Goal: Task Accomplishment & Management: Use online tool/utility

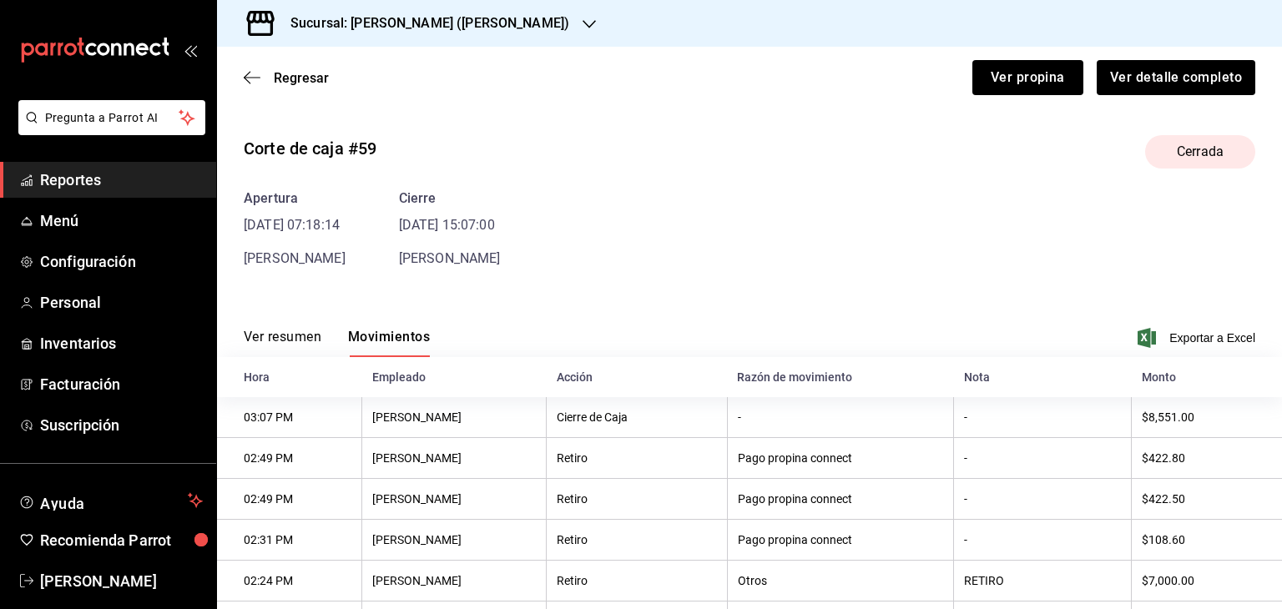
scroll to position [109, 0]
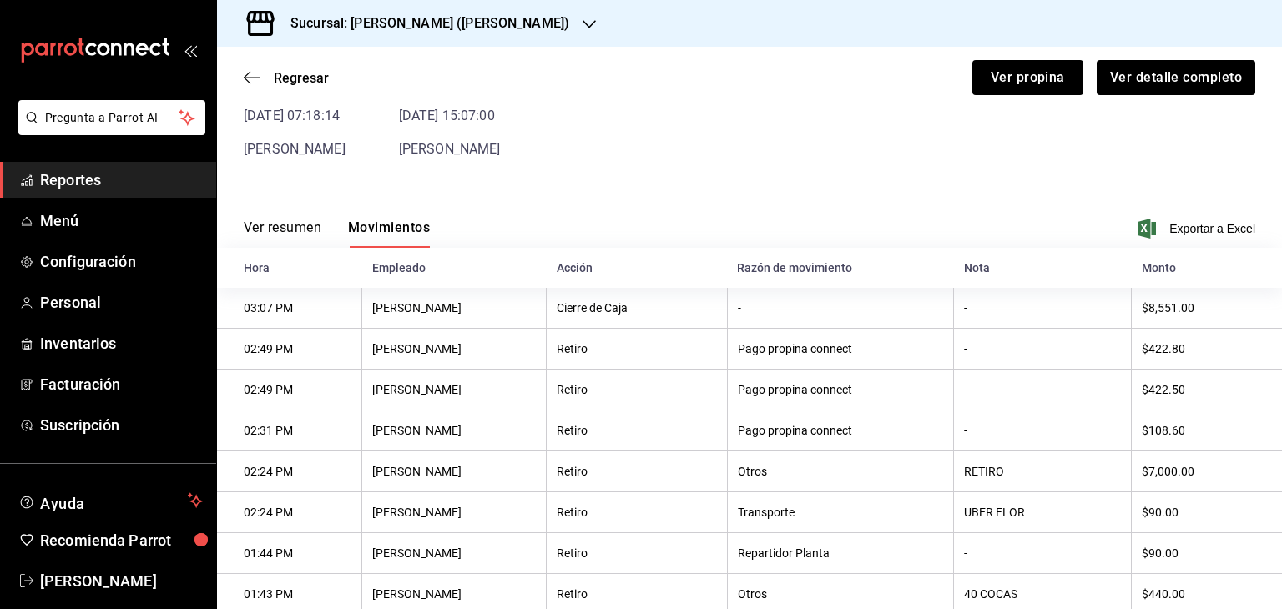
click at [583, 23] on icon "button" at bounding box center [589, 24] width 13 height 13
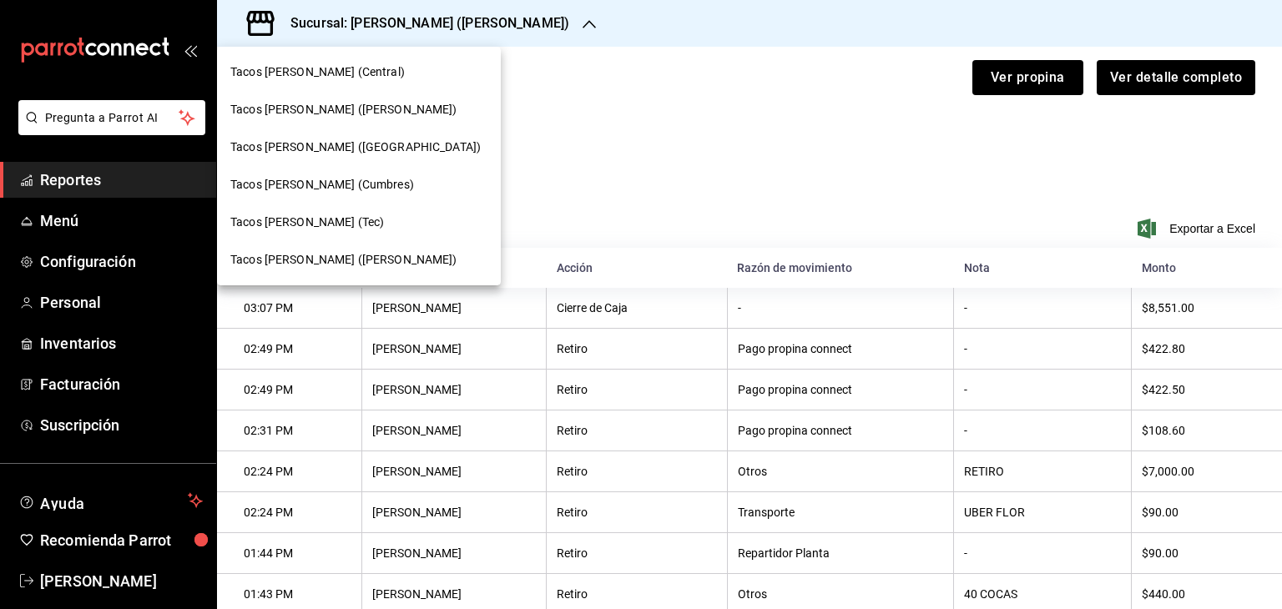
click at [356, 219] on div "Tacos [PERSON_NAME] (Tec)" at bounding box center [358, 223] width 257 height 18
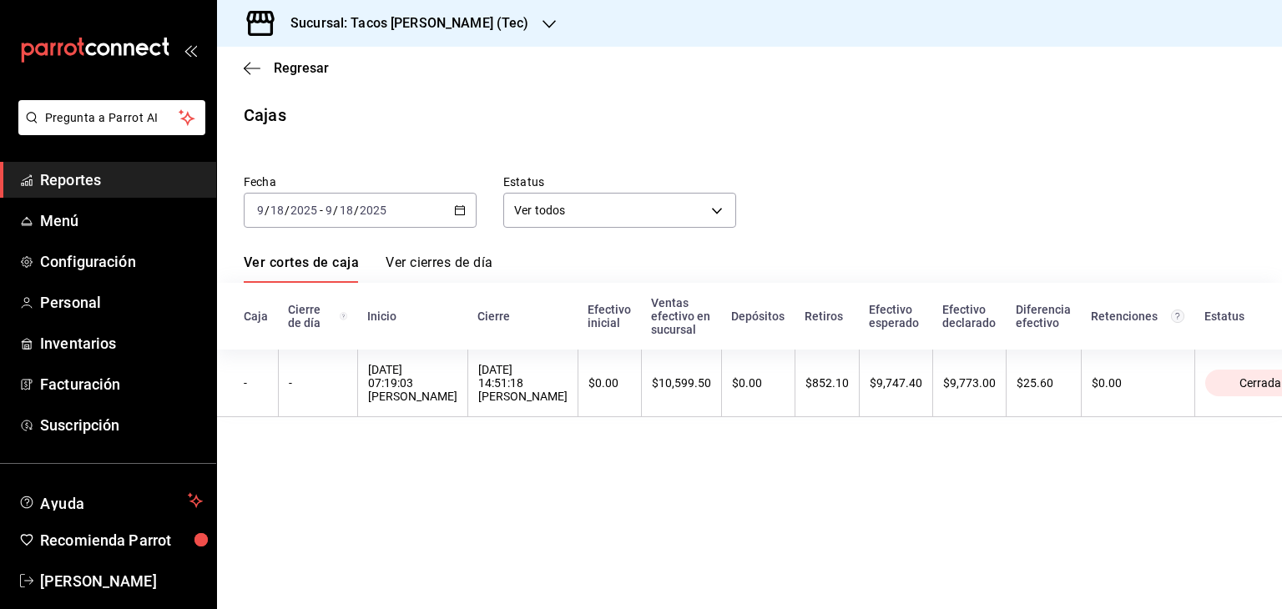
click at [86, 175] on span "Reportes" at bounding box center [121, 180] width 163 height 23
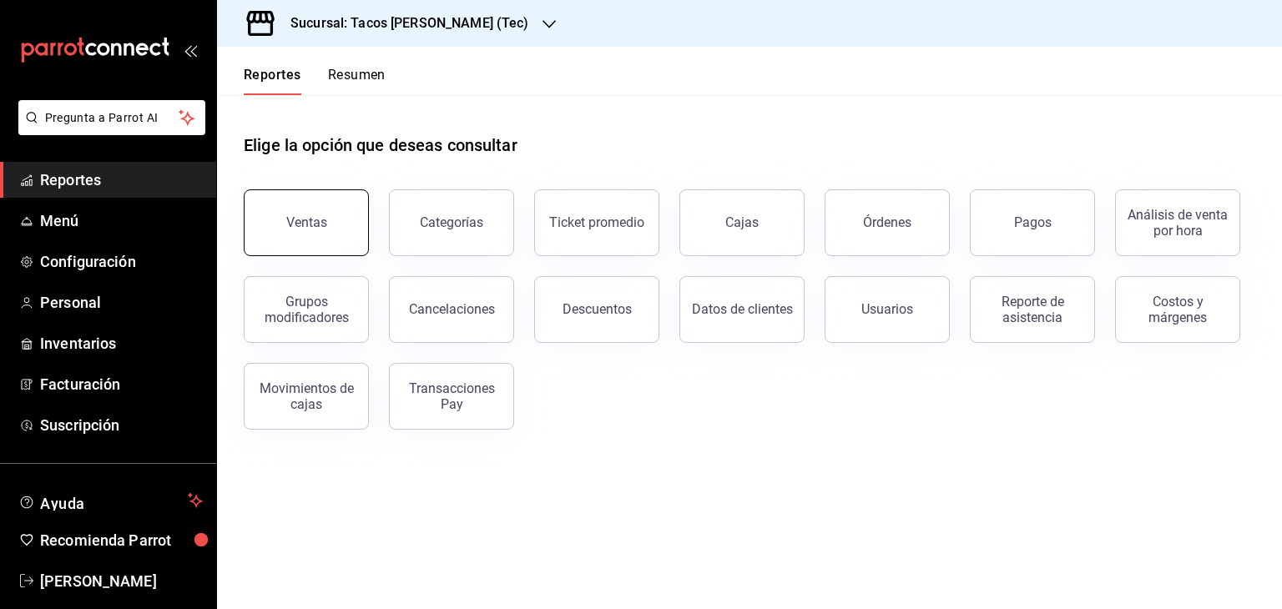
click at [321, 228] on div "Ventas" at bounding box center [306, 223] width 41 height 16
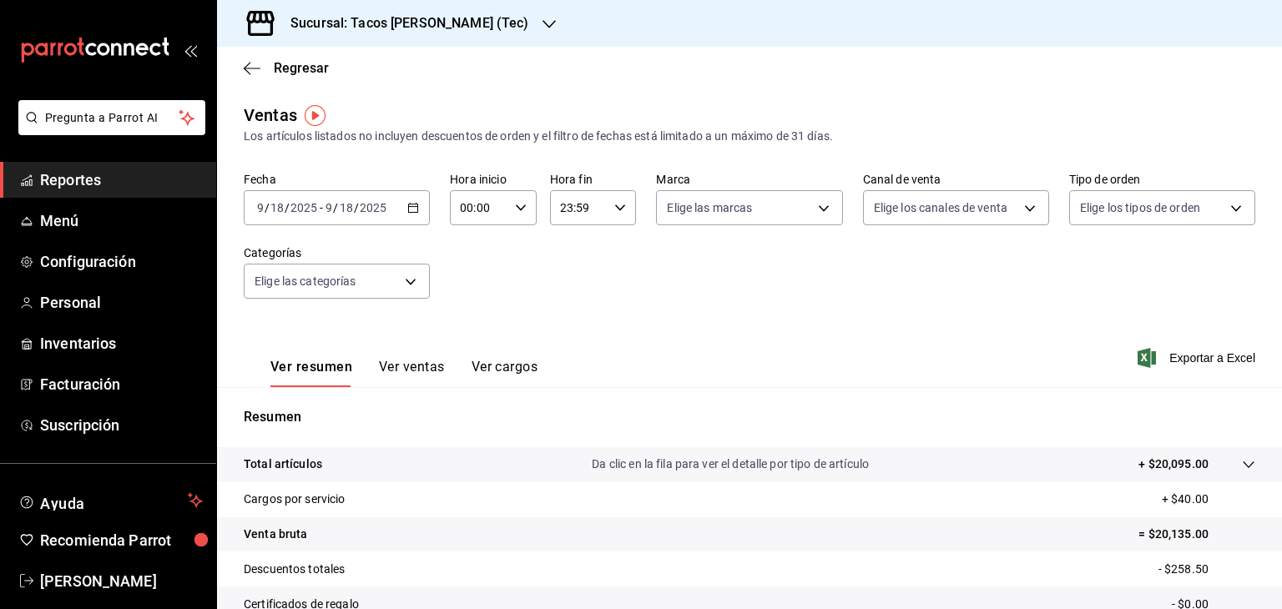
click at [544, 331] on div "Ver resumen Ver ventas Ver cargos Exportar a Excel" at bounding box center [749, 353] width 1065 height 68
click at [95, 176] on span "Reportes" at bounding box center [121, 180] width 163 height 23
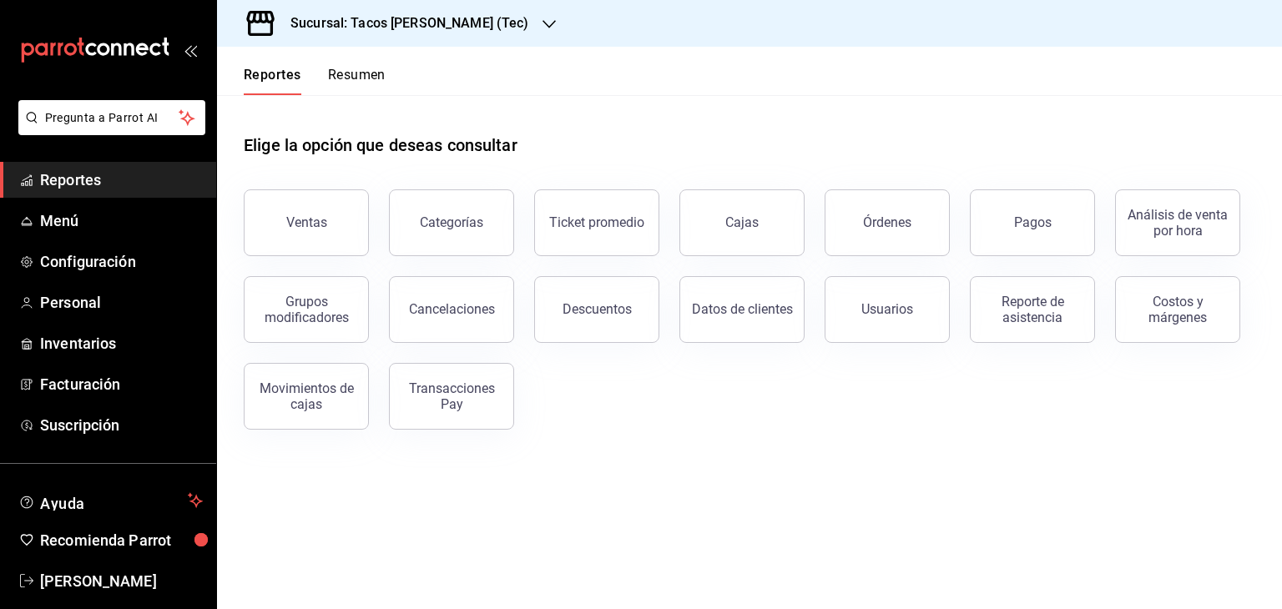
click at [373, 81] on button "Resumen" at bounding box center [357, 81] width 58 height 28
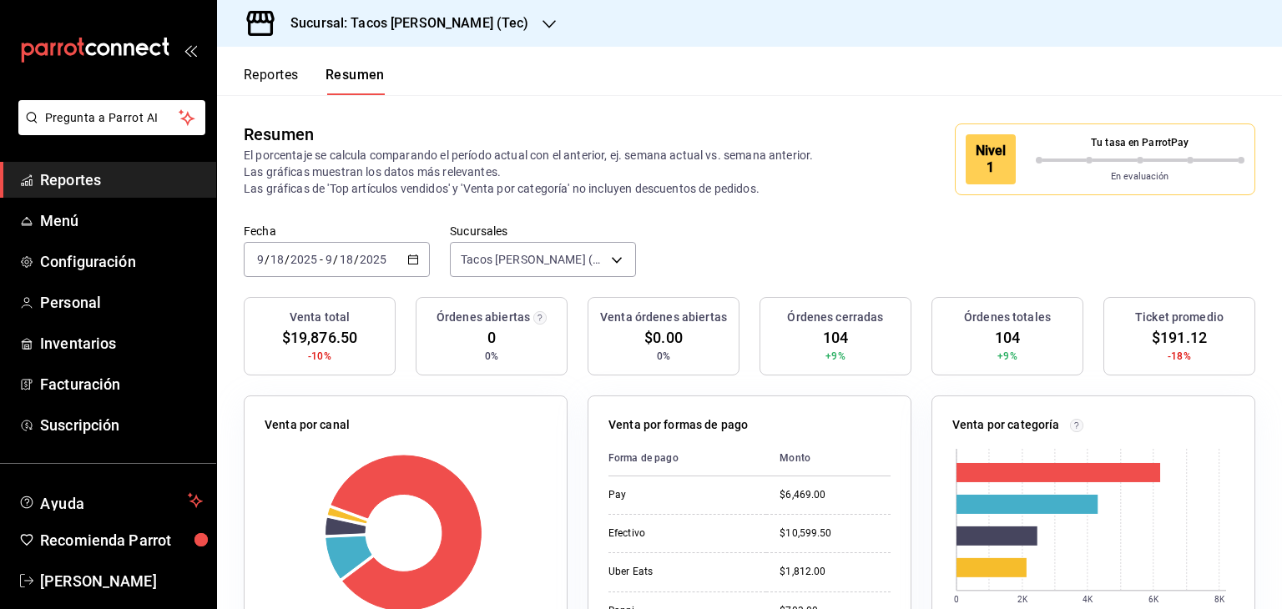
click at [703, 260] on div "Fecha [DATE] [DATE] - [DATE] [DATE] Sucursales Tacos [PERSON_NAME] (Tec) [objec…" at bounding box center [749, 260] width 1065 height 73
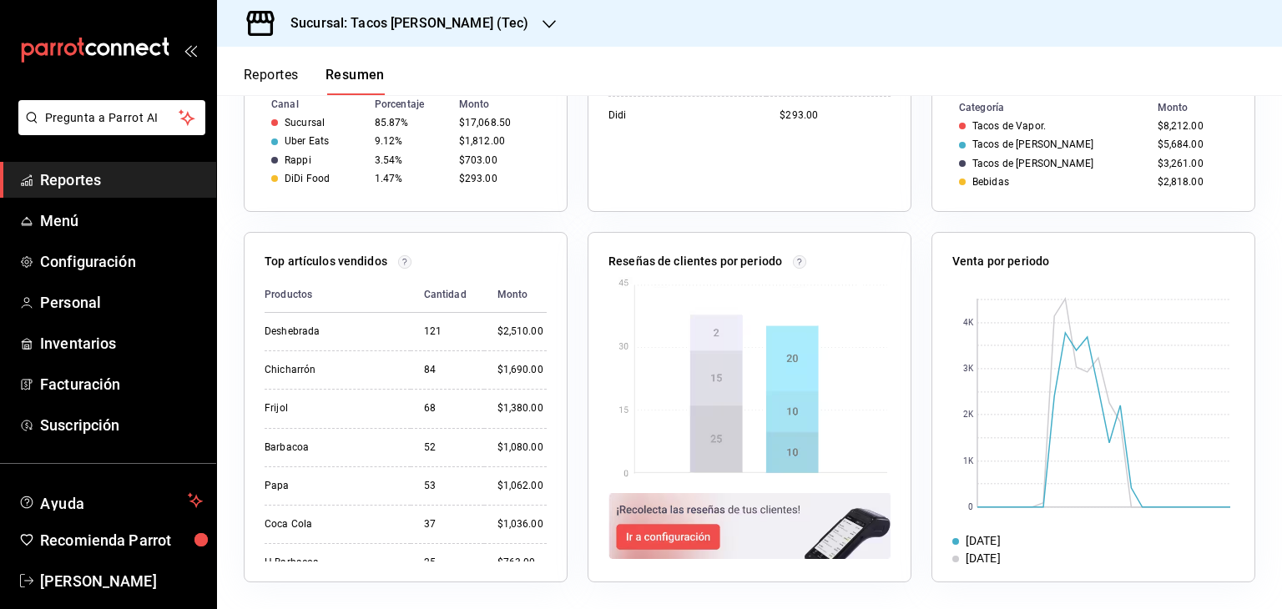
click at [571, 313] on div "Reseñas de clientes por periodo" at bounding box center [740, 397] width 344 height 371
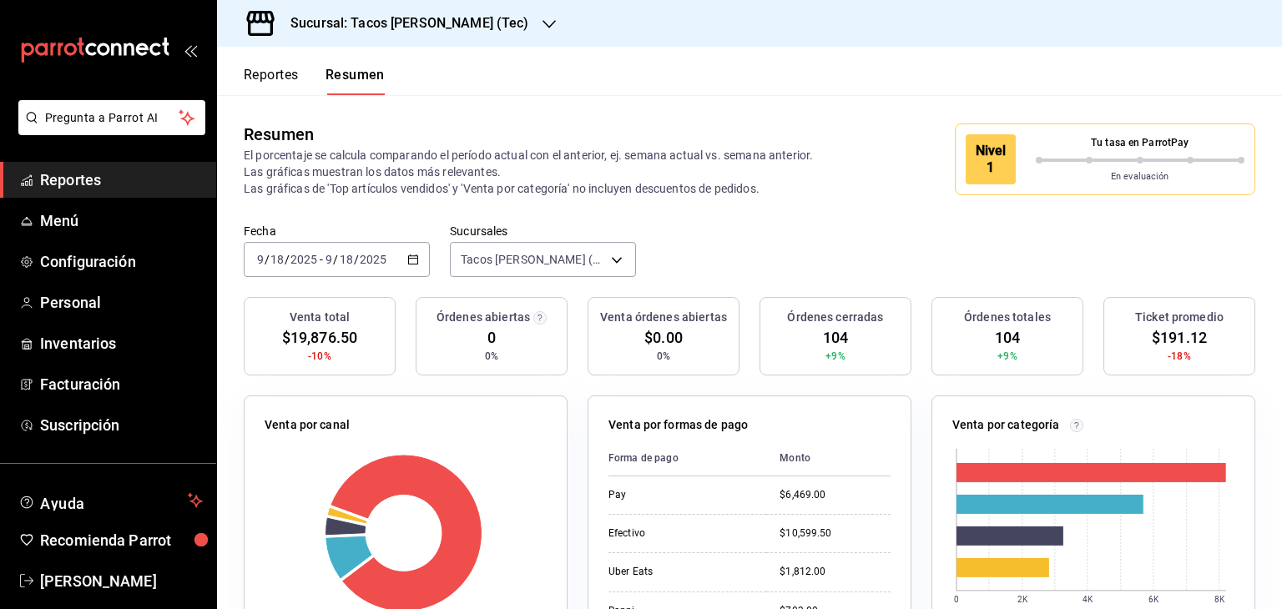
click at [407, 255] on icon "button" at bounding box center [413, 260] width 12 height 12
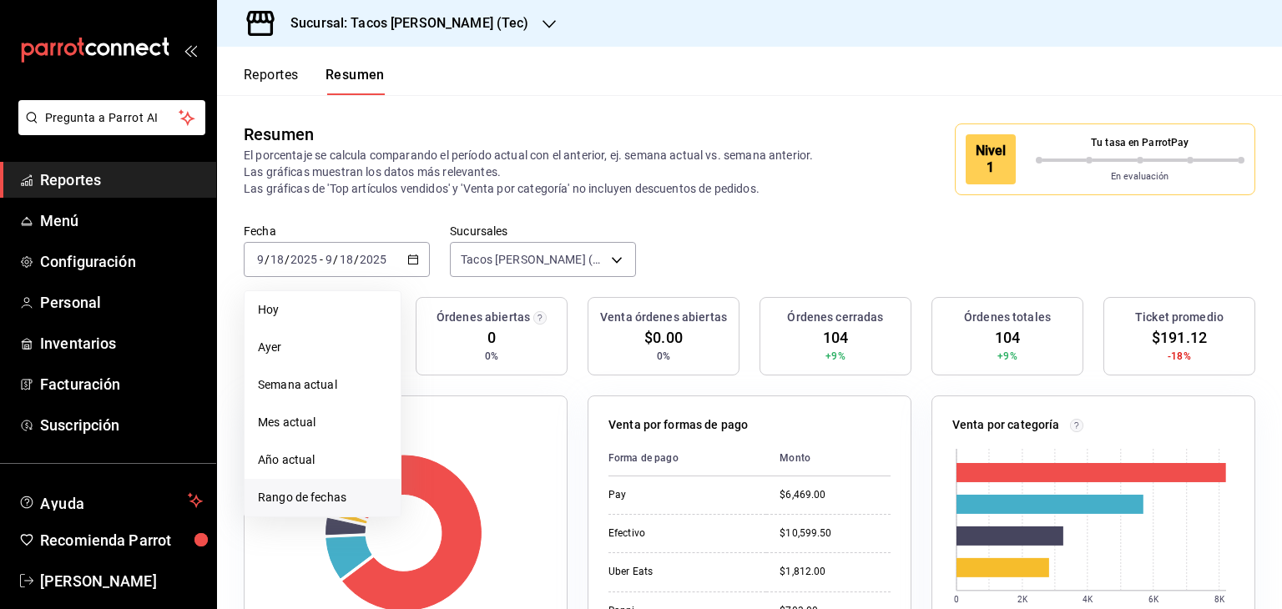
click at [291, 495] on span "Rango de fechas" at bounding box center [322, 498] width 129 height 18
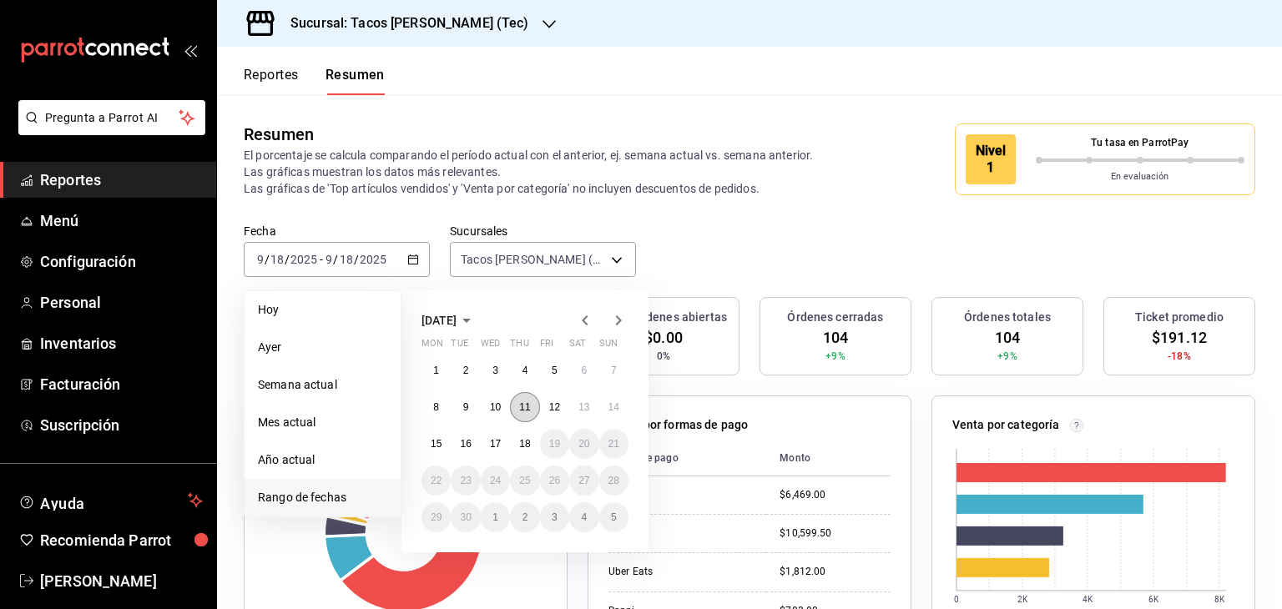
click at [524, 407] on abbr "11" at bounding box center [524, 408] width 11 height 12
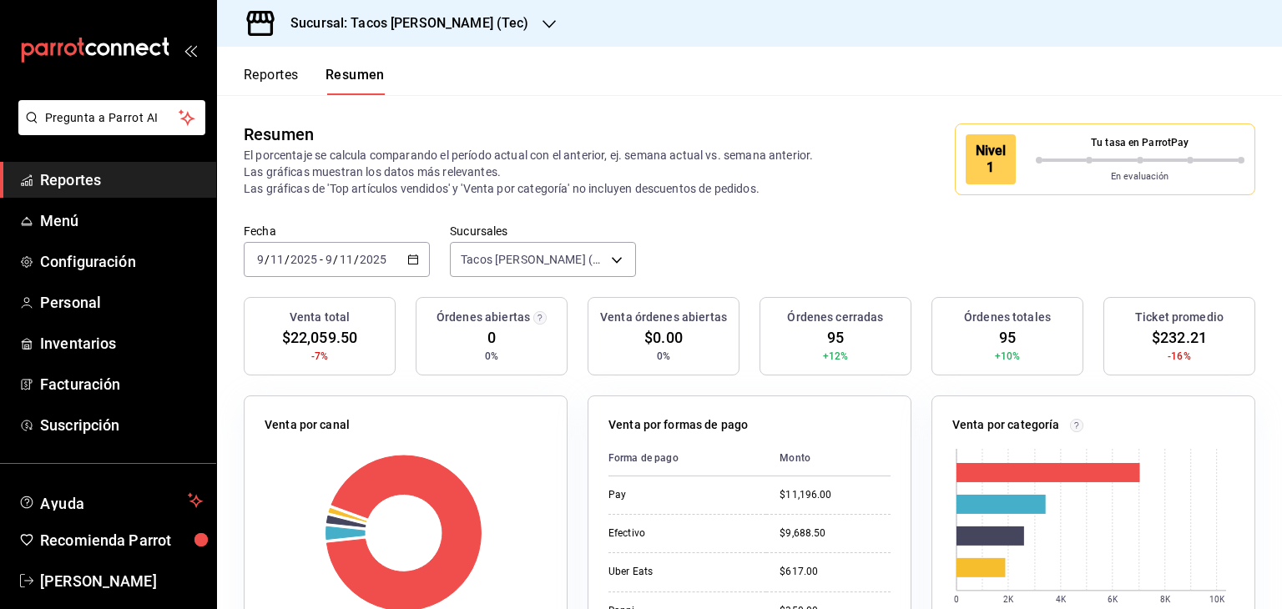
click at [577, 381] on div "Venta por formas de pago Forma de pago Monto Pay $11,196.00 Efectivo $9,688.50 …" at bounding box center [740, 561] width 344 height 371
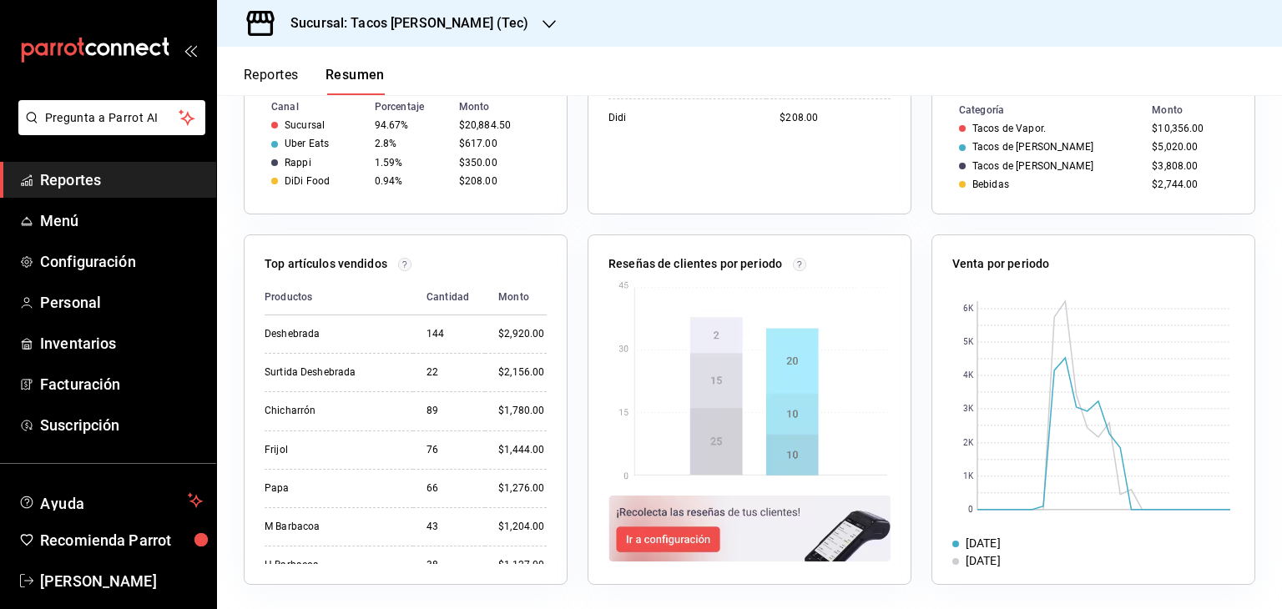
scroll to position [534, 0]
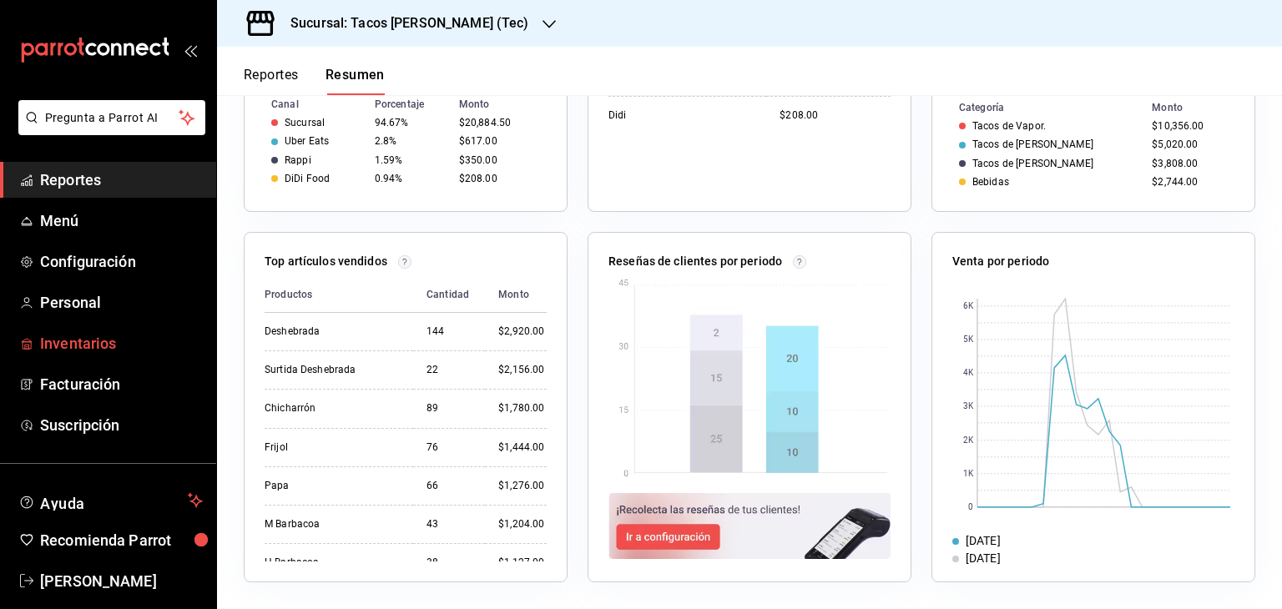
click at [109, 341] on span "Inventarios" at bounding box center [121, 343] width 163 height 23
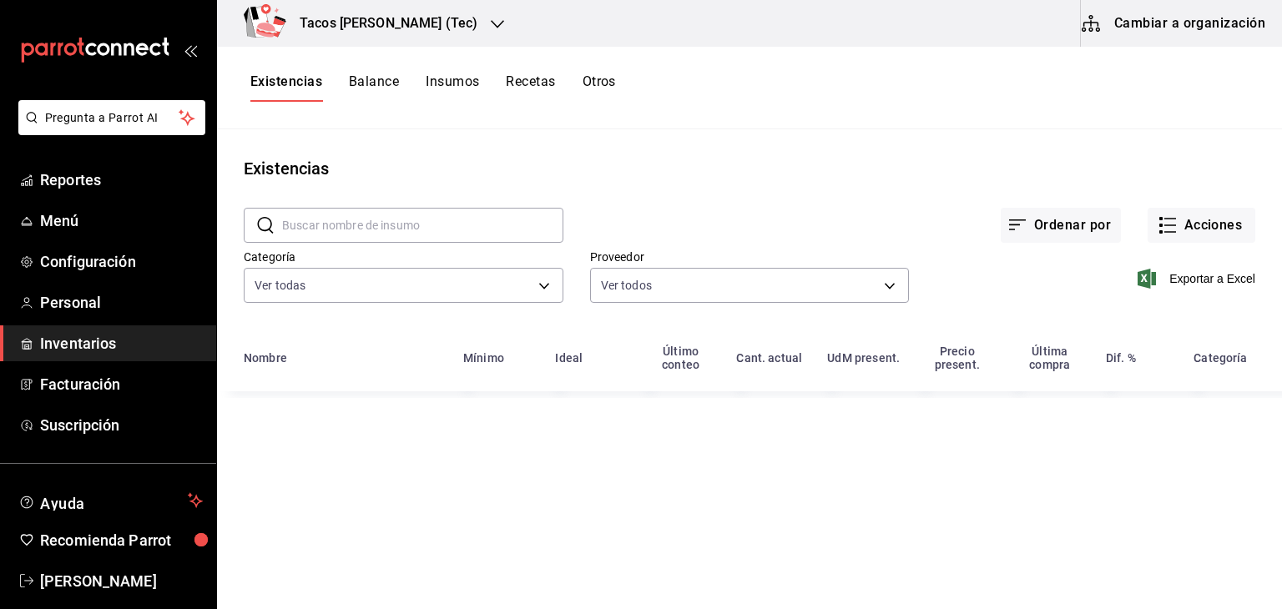
click at [528, 86] on button "Recetas" at bounding box center [530, 87] width 49 height 28
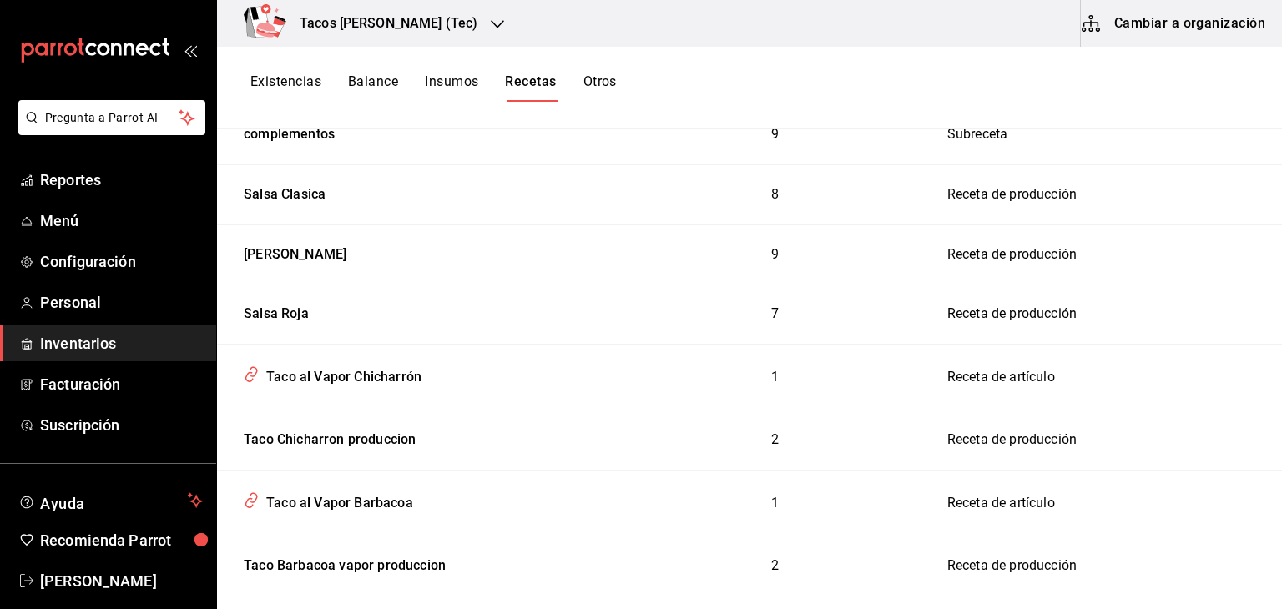
scroll to position [384, 0]
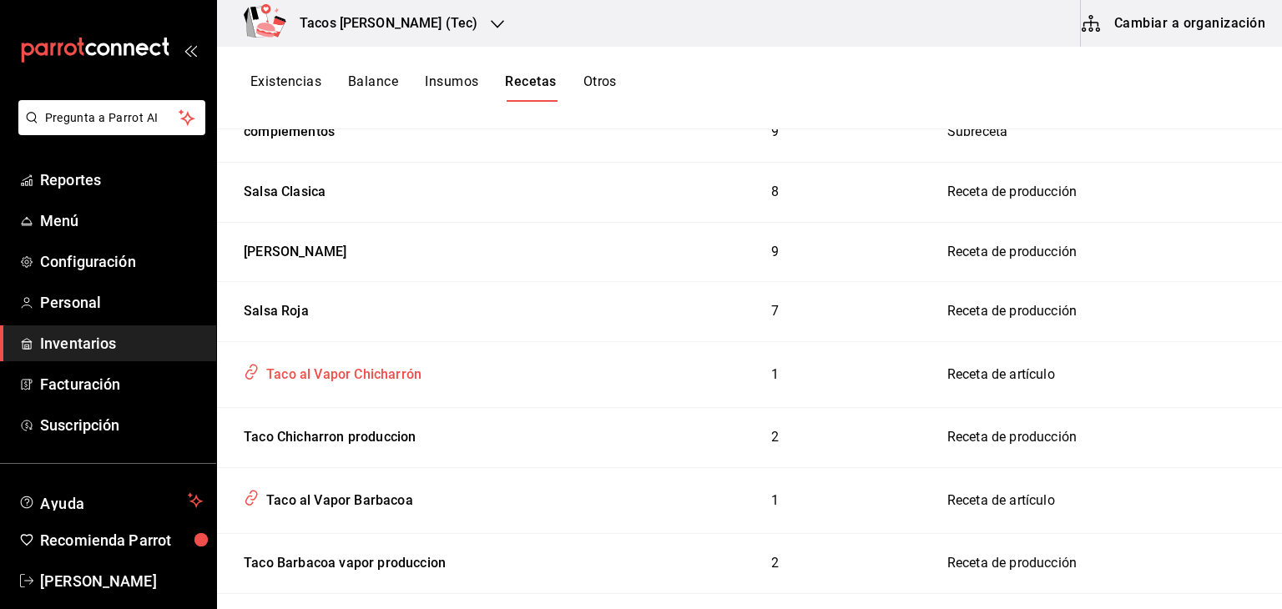
click at [392, 378] on div "Taco al Vapor Chicharrón" at bounding box center [341, 372] width 162 height 26
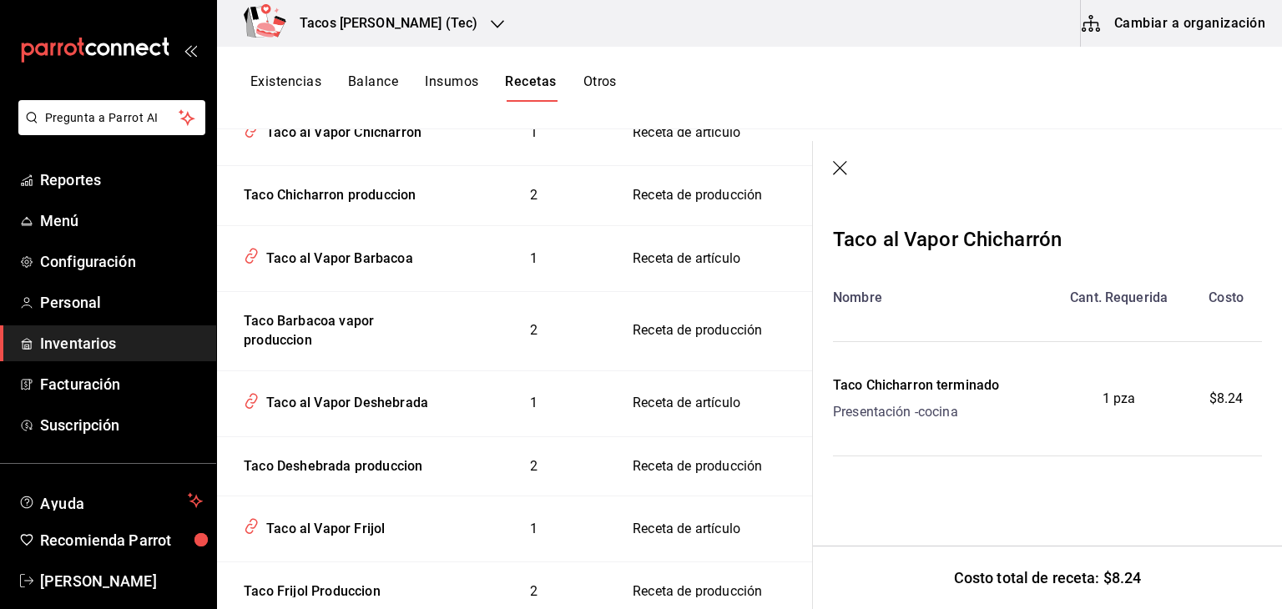
scroll to position [646, 0]
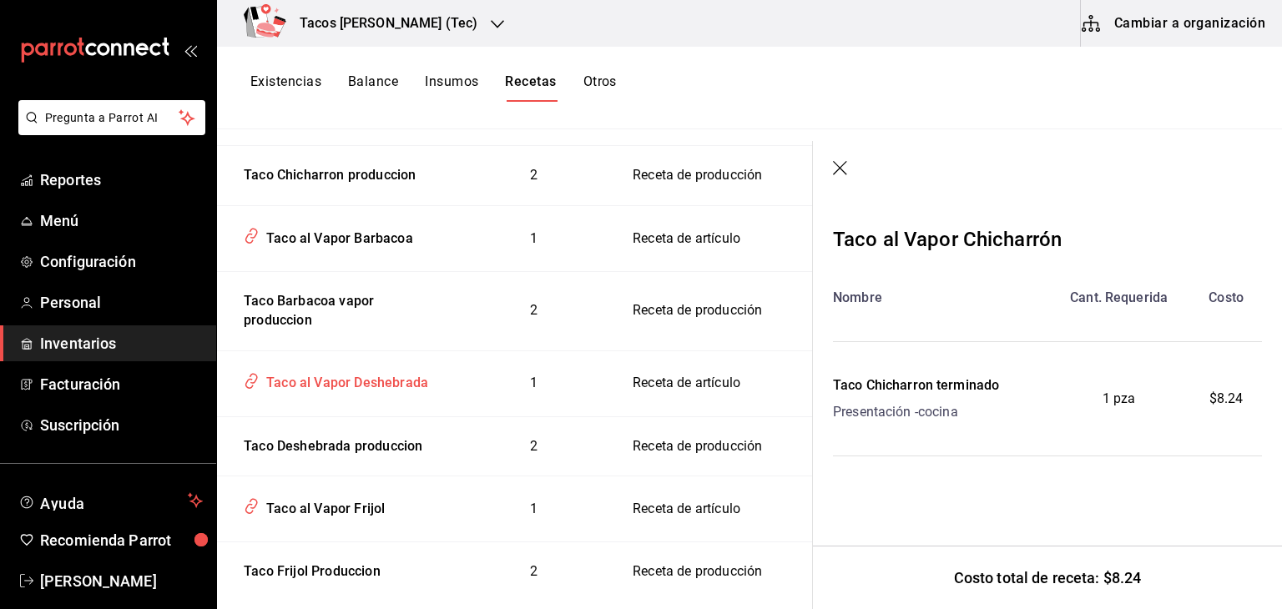
click at [336, 387] on div "Taco al Vapor Deshebrada" at bounding box center [344, 380] width 169 height 26
click at [409, 384] on div "Taco al Vapor Deshebrada" at bounding box center [344, 380] width 169 height 26
click at [88, 172] on span "Reportes" at bounding box center [121, 180] width 163 height 23
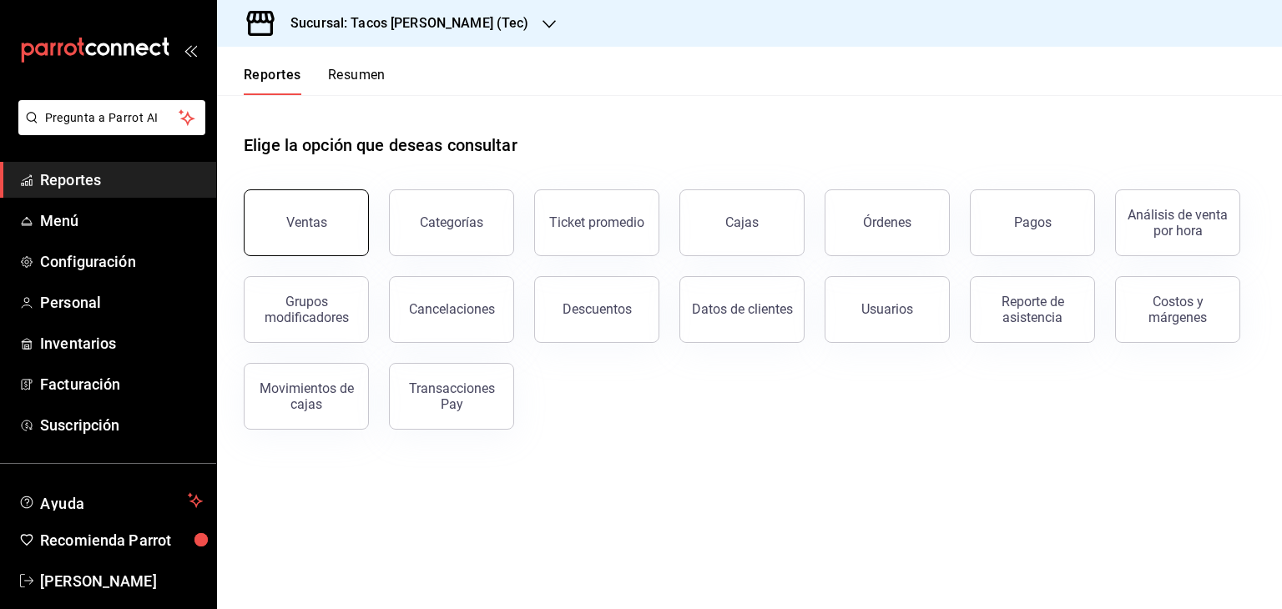
click at [316, 238] on button "Ventas" at bounding box center [306, 223] width 125 height 67
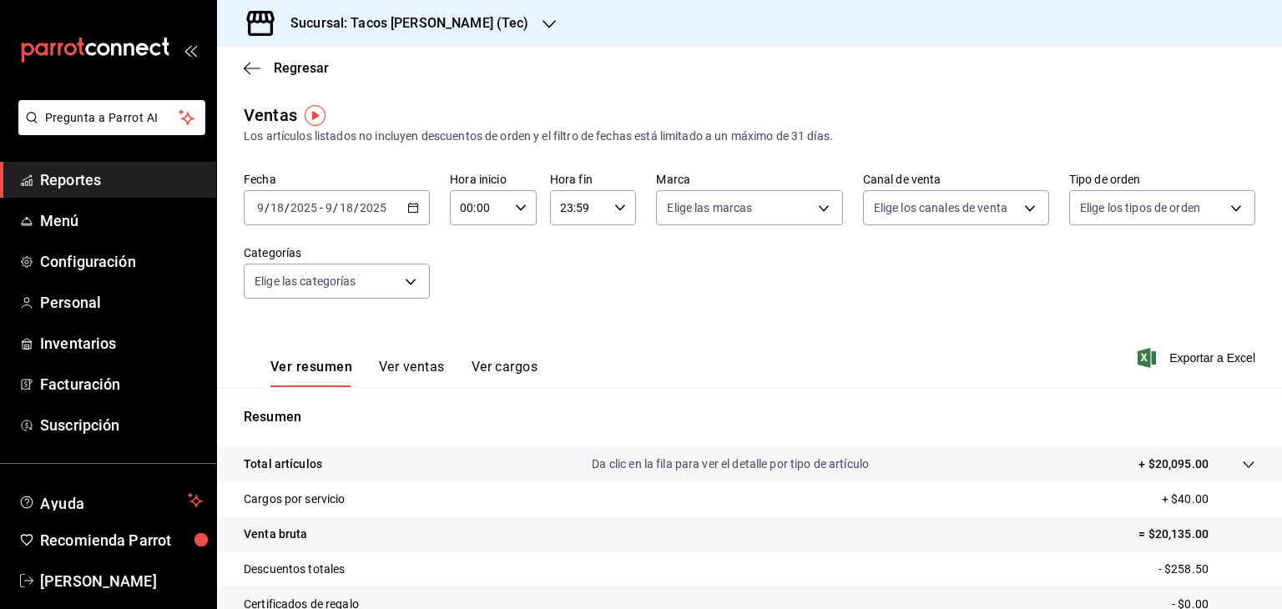
click at [411, 369] on button "Ver ventas" at bounding box center [412, 373] width 66 height 28
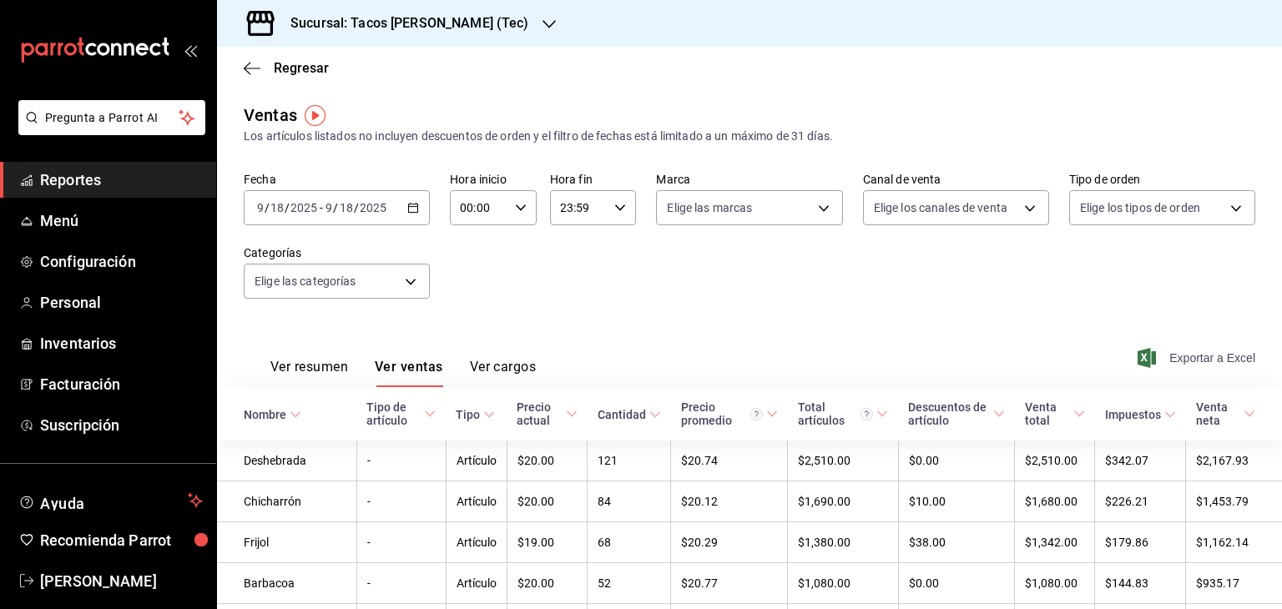
click at [1211, 357] on span "Exportar a Excel" at bounding box center [1198, 358] width 114 height 20
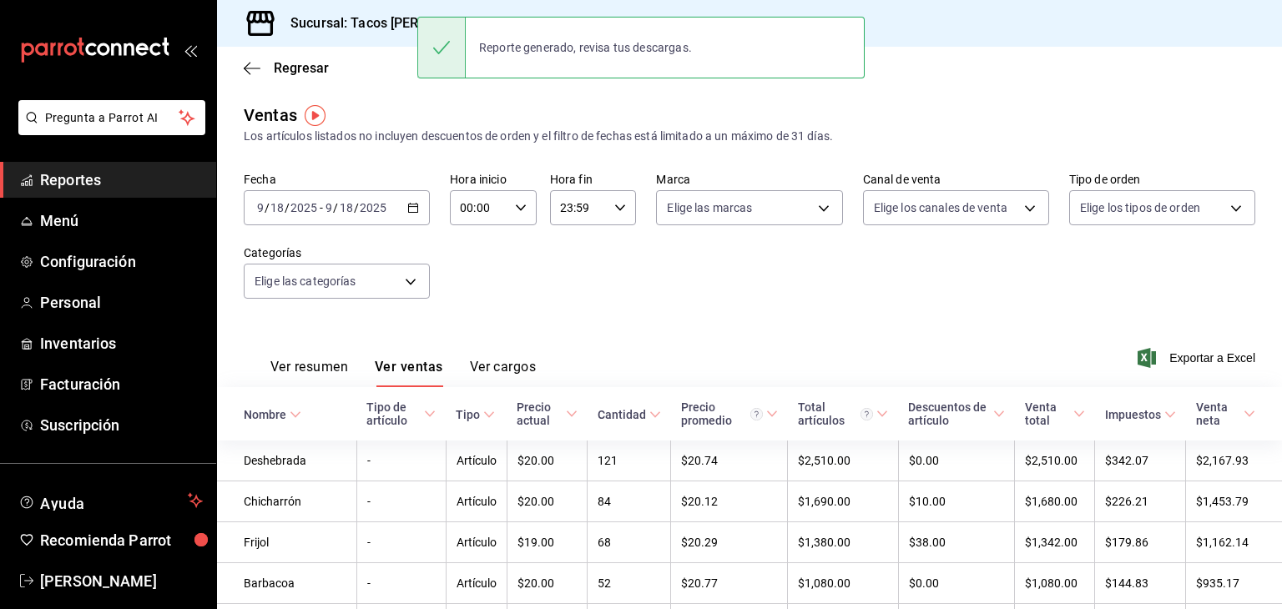
click at [715, 332] on div "Ver resumen Ver ventas Ver cargos Exportar a Excel" at bounding box center [749, 353] width 1065 height 68
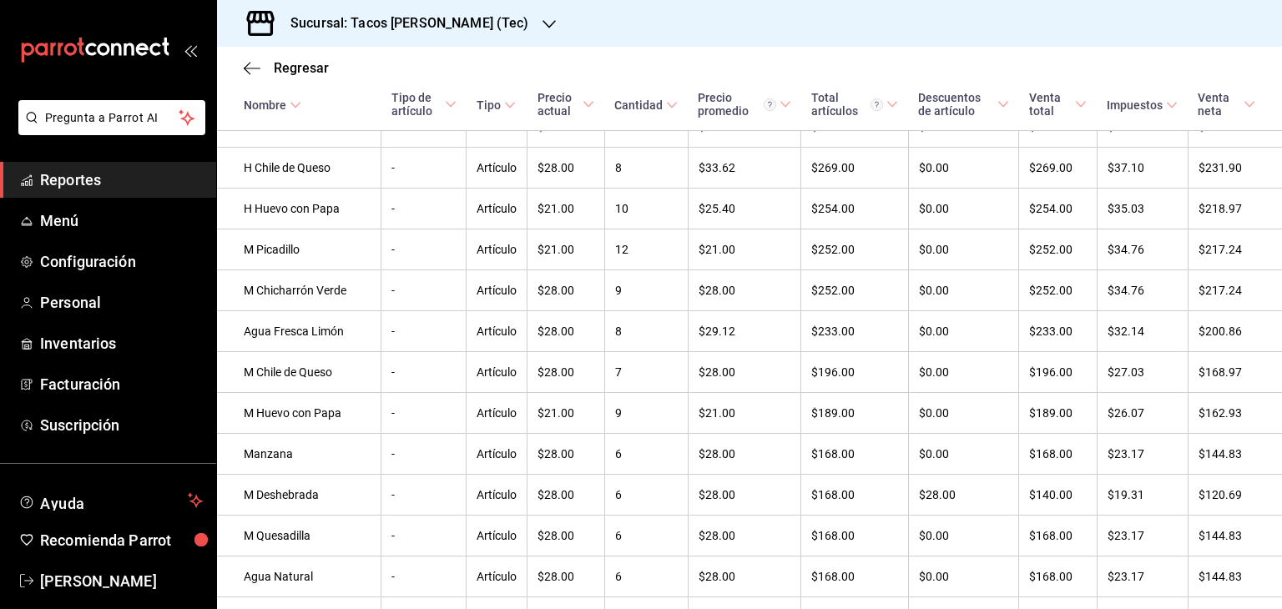
scroll to position [1319, 0]
